Goal: Information Seeking & Learning: Learn about a topic

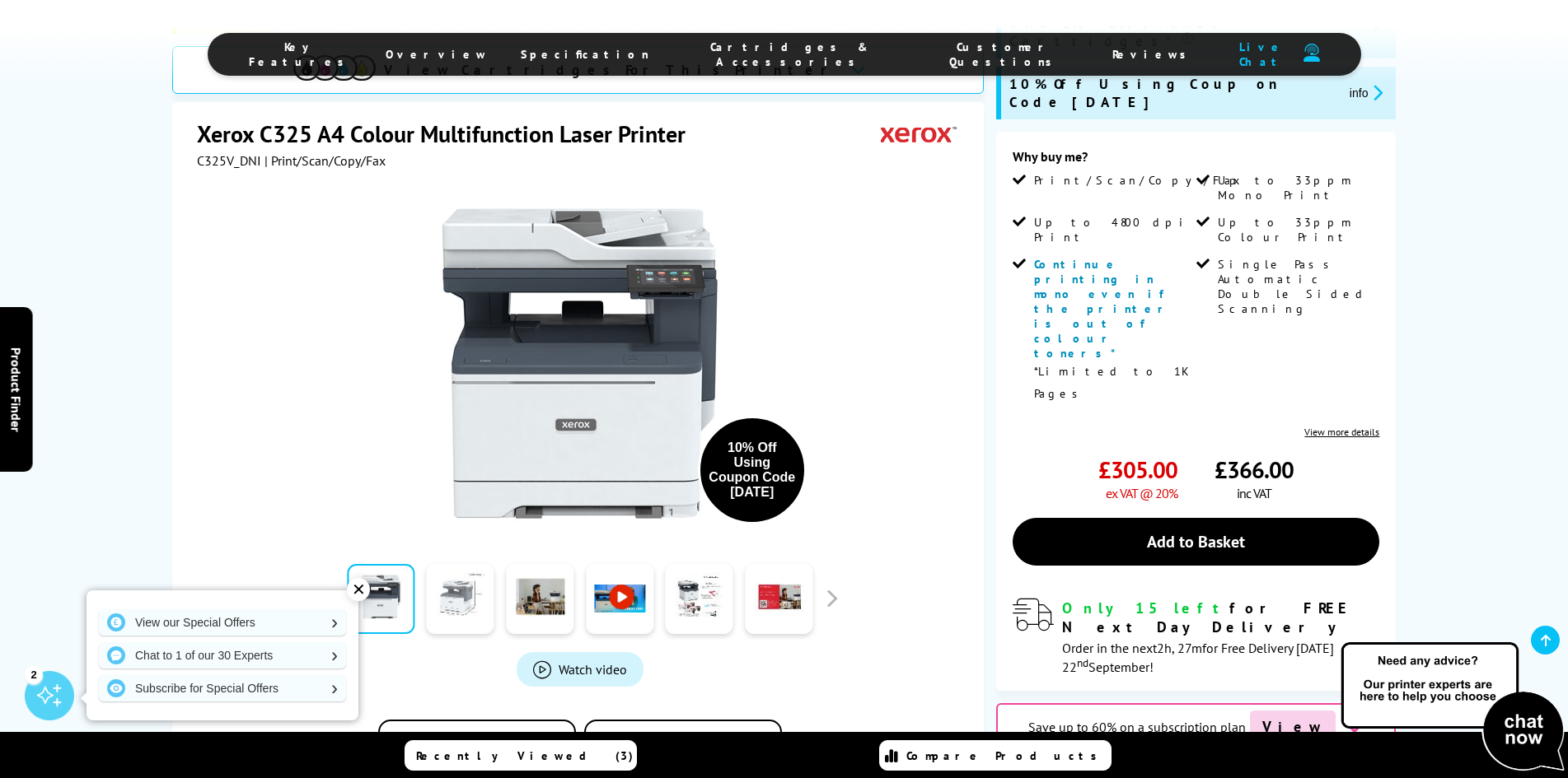
click at [464, 565] on link at bounding box center [460, 600] width 67 height 70
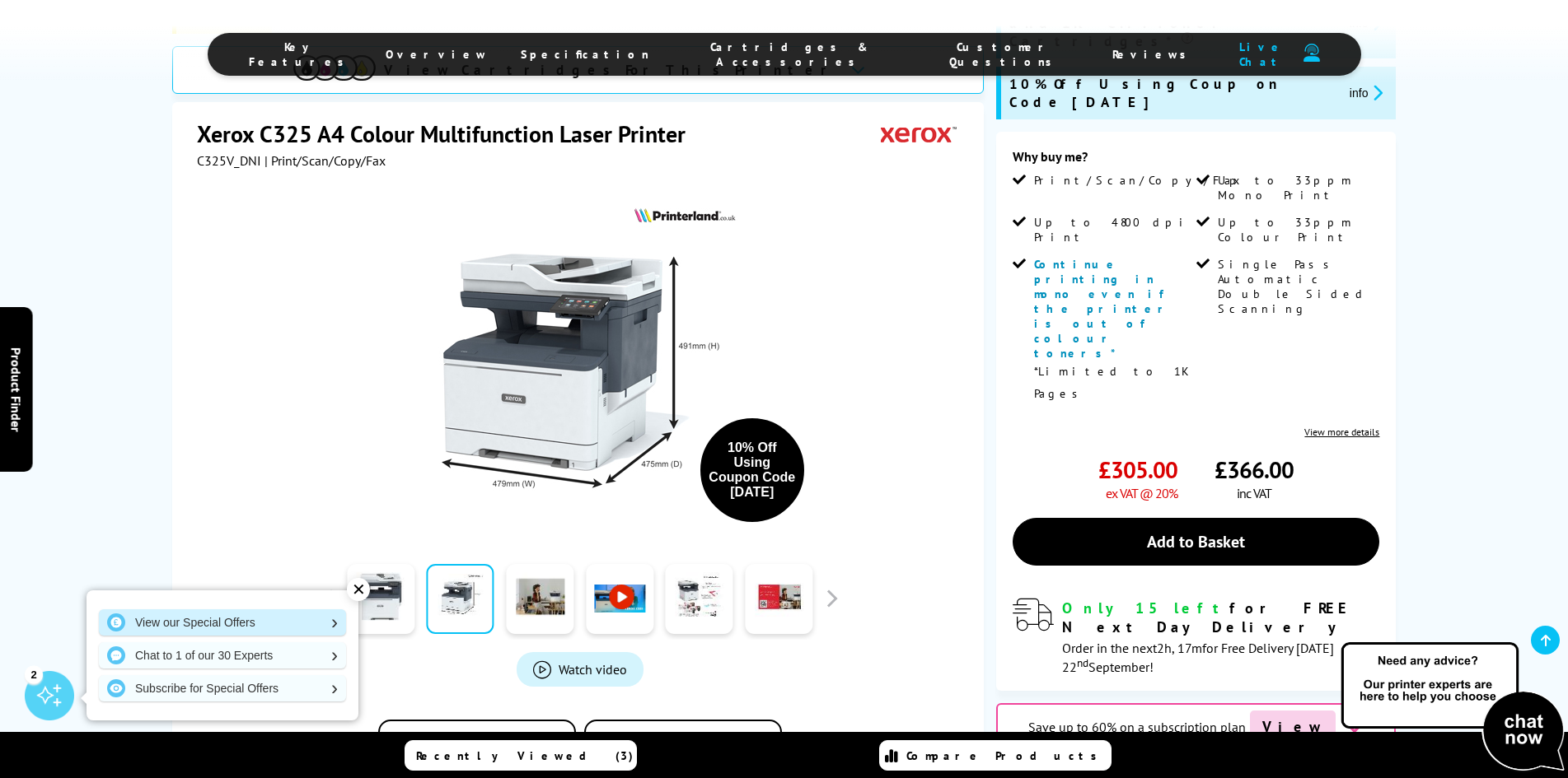
click at [203, 618] on link "View our Special Offers" at bounding box center [222, 623] width 247 height 27
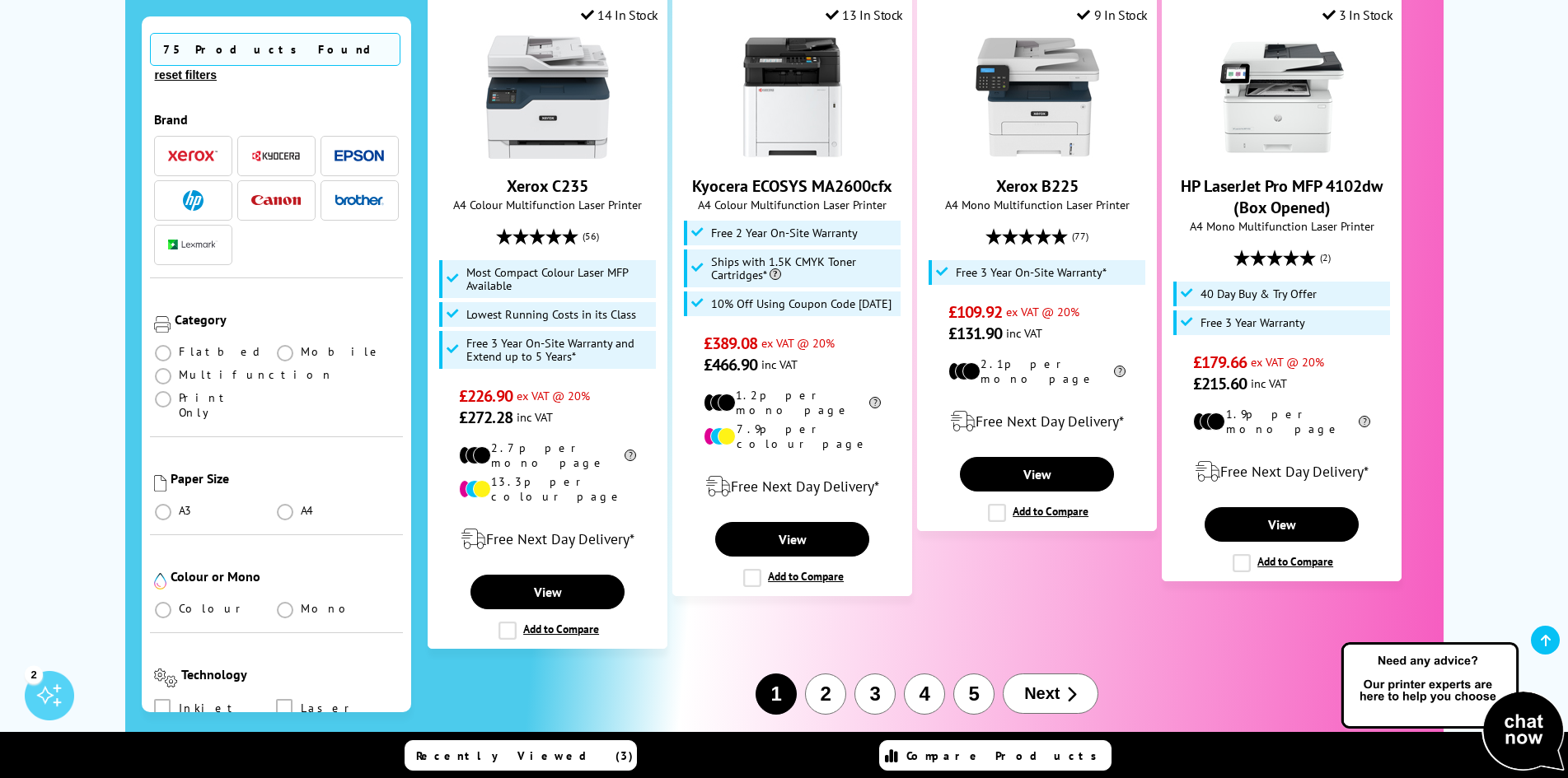
scroll to position [1976, 0]
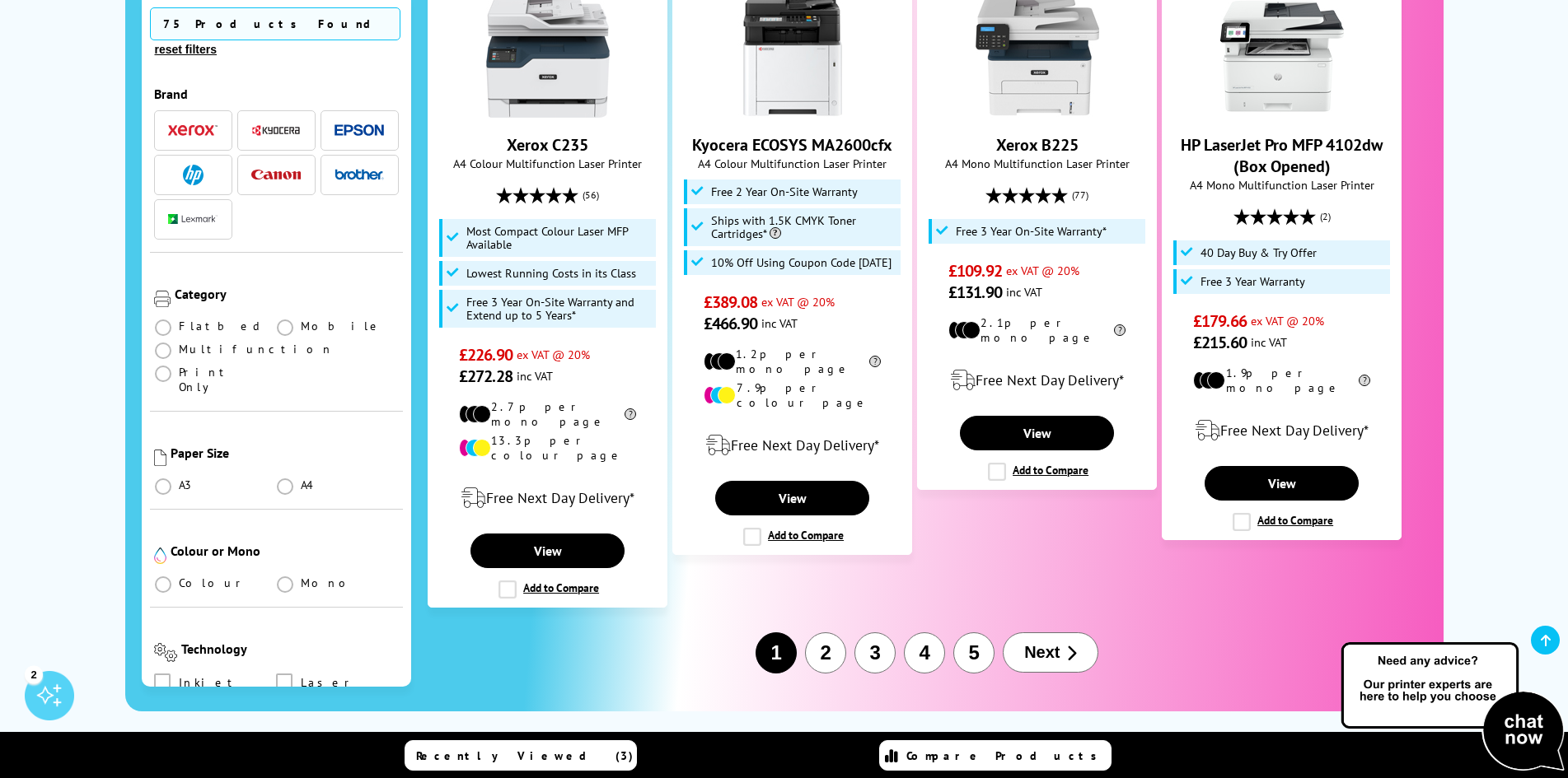
click at [1044, 643] on span "Next" at bounding box center [1042, 652] width 35 height 19
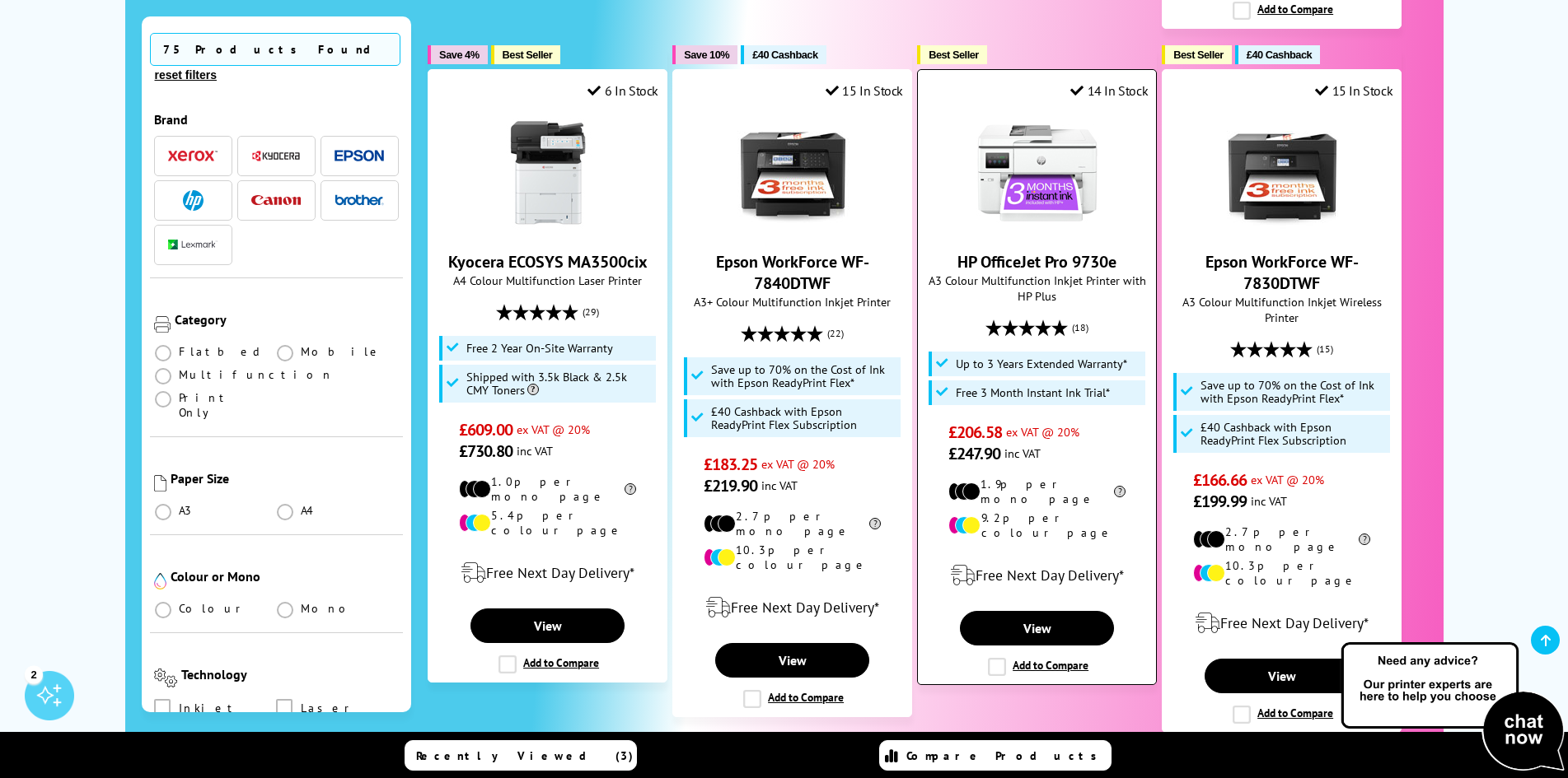
scroll to position [1894, 0]
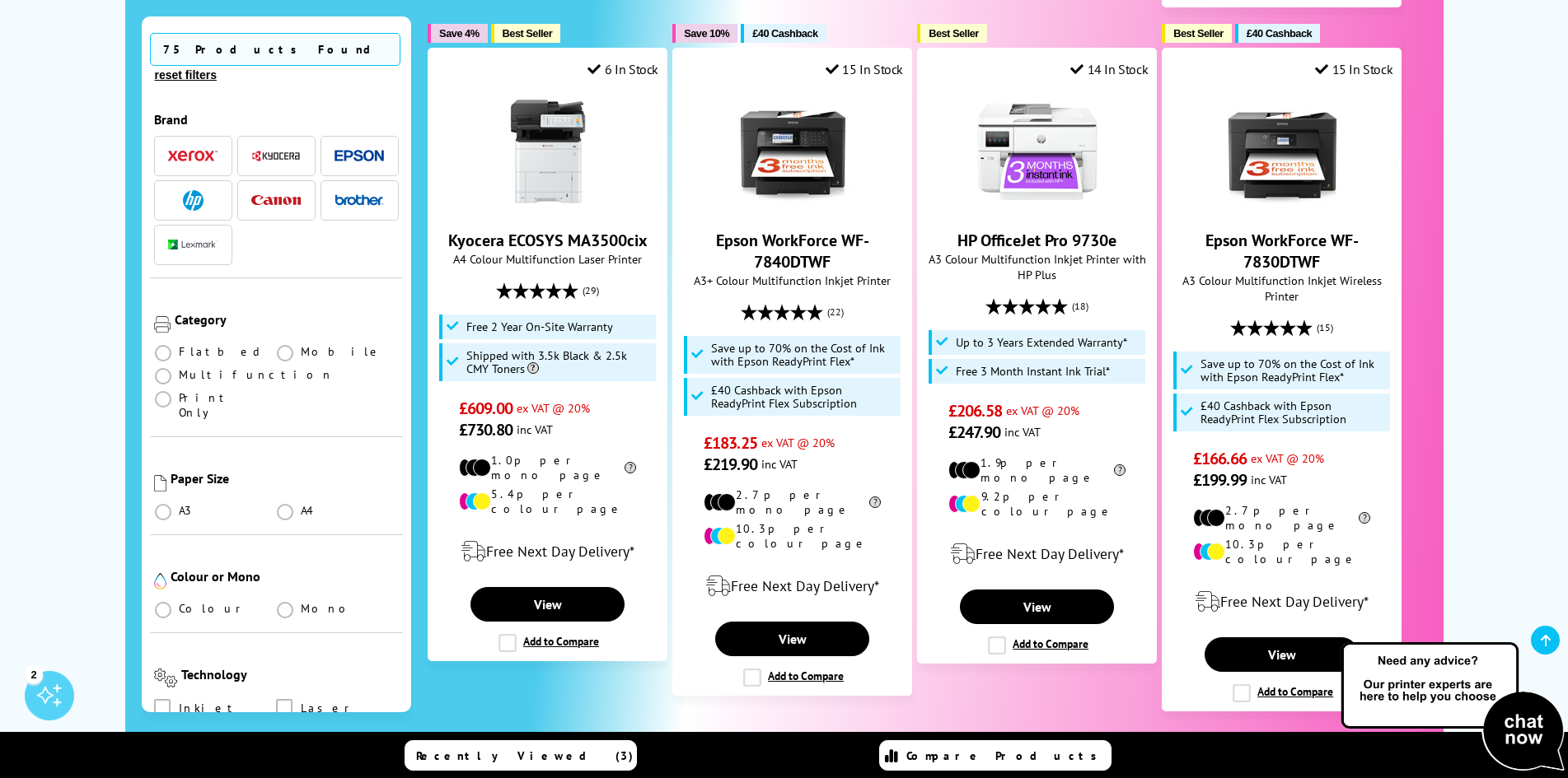
click at [1096, 748] on span "Next" at bounding box center [1094, 757] width 35 height 19
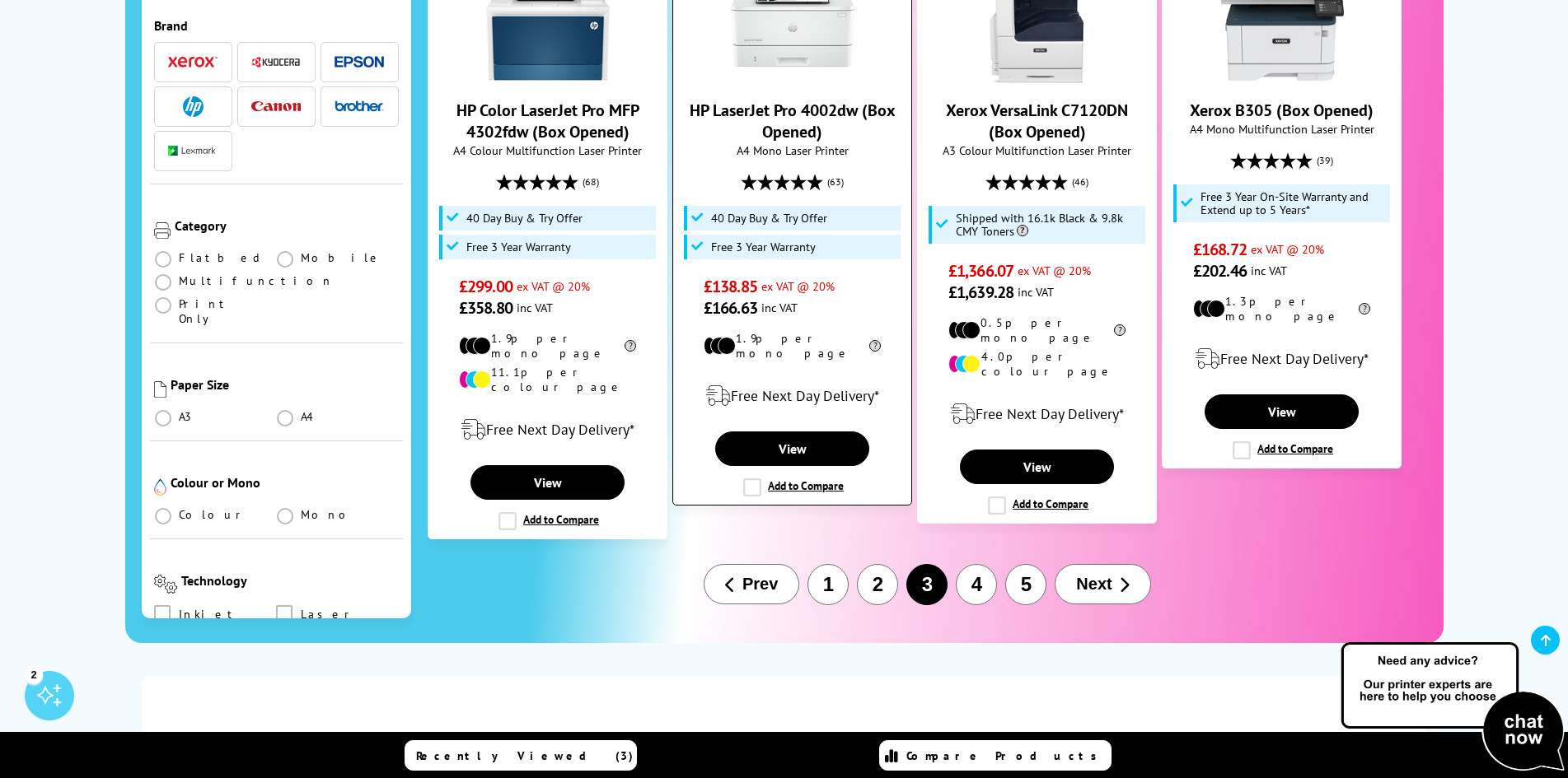
scroll to position [1894, 0]
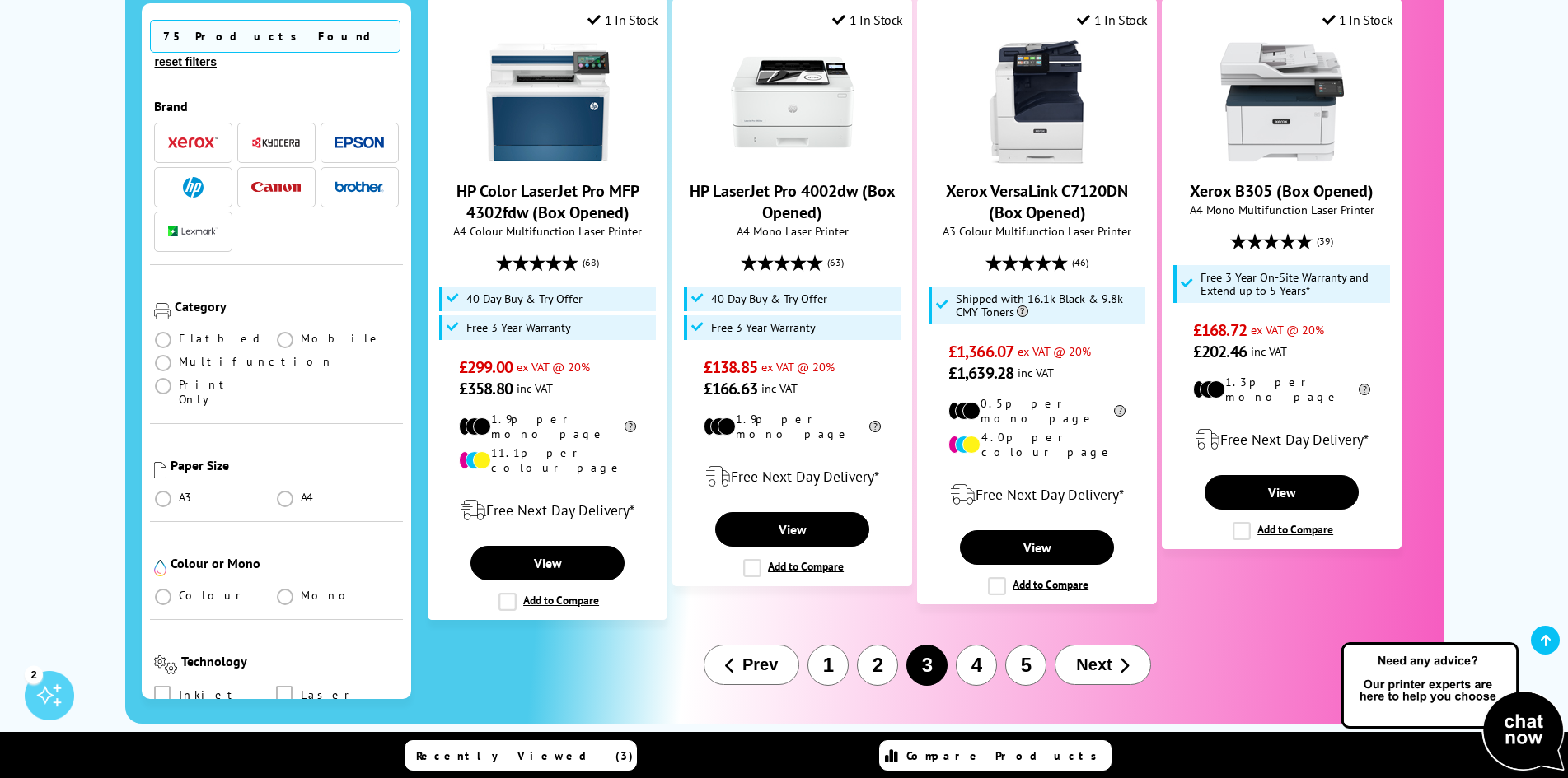
click at [966, 645] on button "4" at bounding box center [976, 665] width 42 height 42
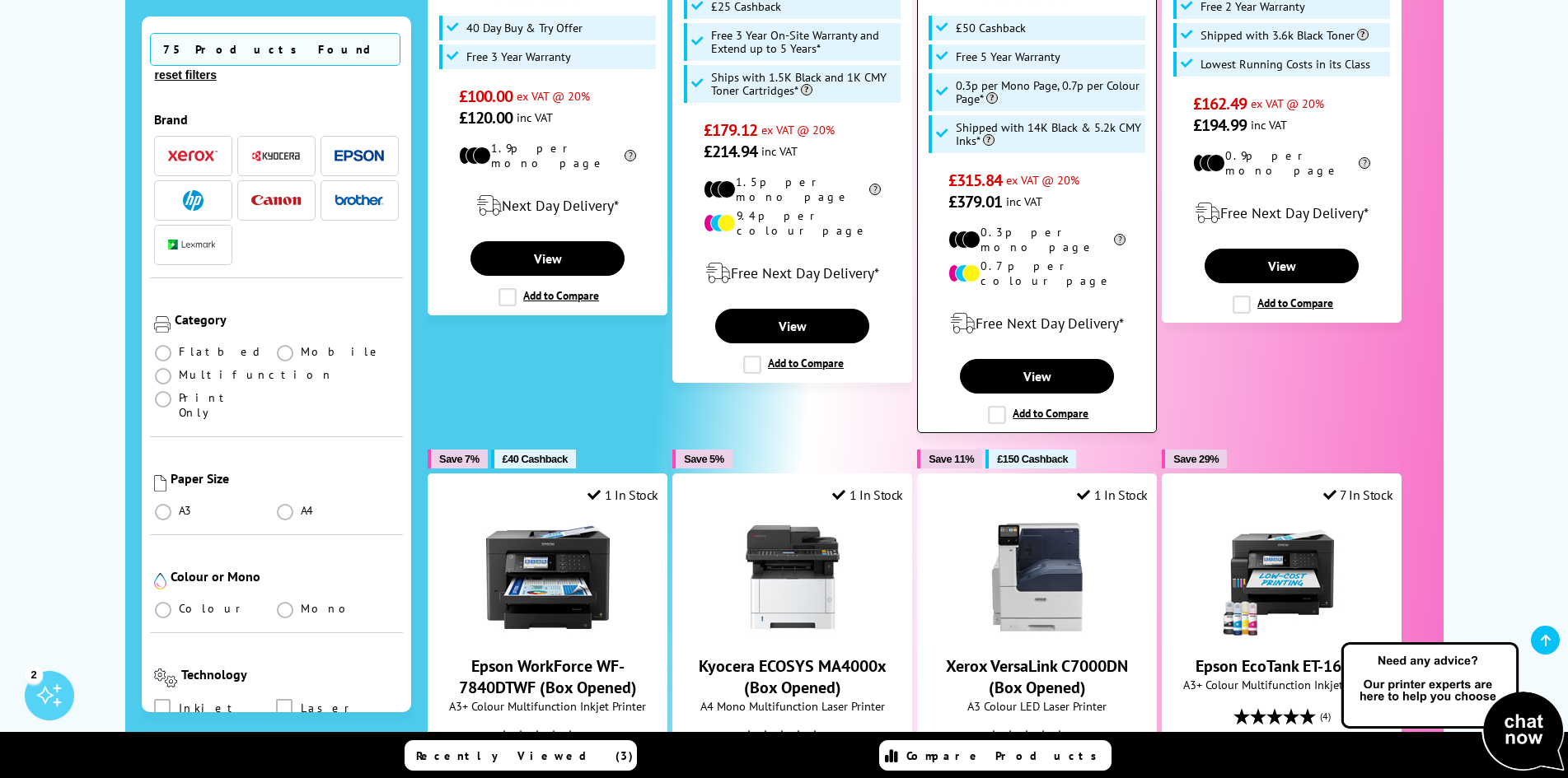
scroll to position [906, 0]
